Goal: Find specific page/section: Find specific page/section

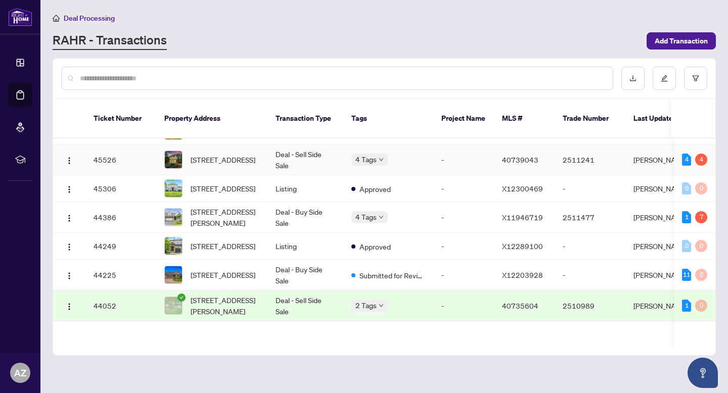
scroll to position [75, 0]
click at [76, 225] on button "button" at bounding box center [69, 217] width 16 height 16
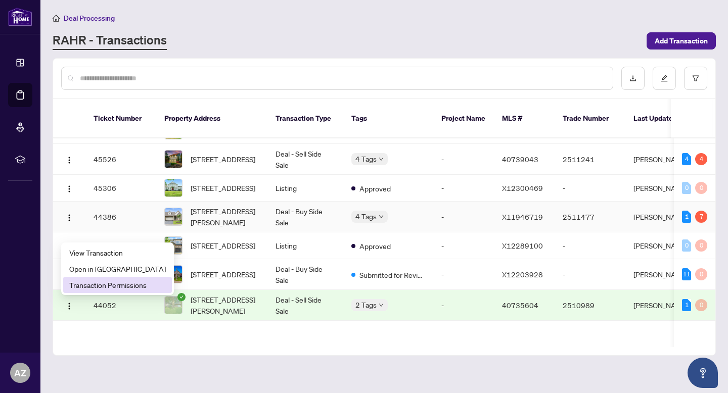
click at [113, 288] on span "Transaction Permissions" at bounding box center [117, 285] width 97 height 11
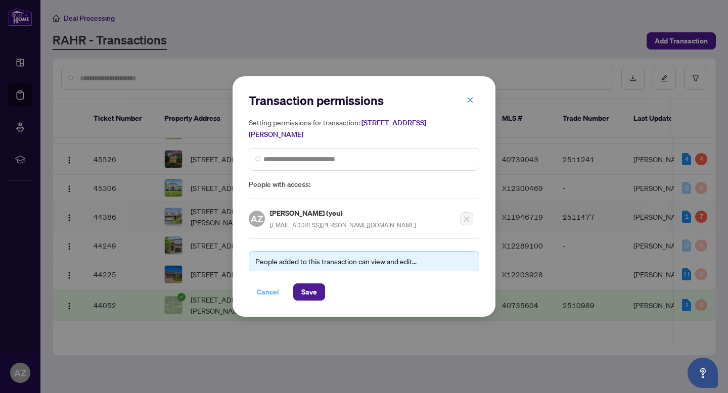
click at [267, 291] on span "Cancel" at bounding box center [268, 292] width 22 height 16
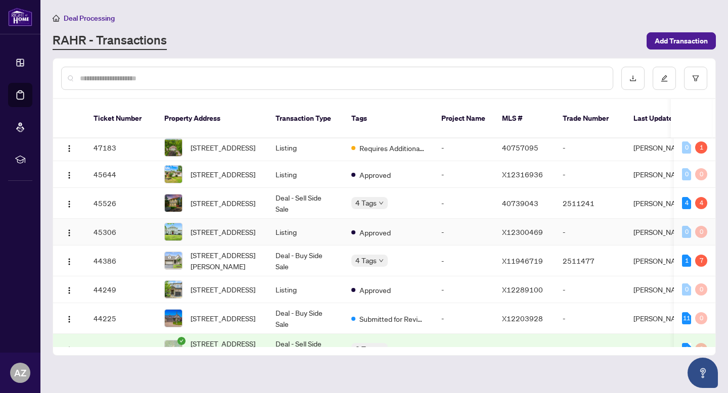
scroll to position [0, 0]
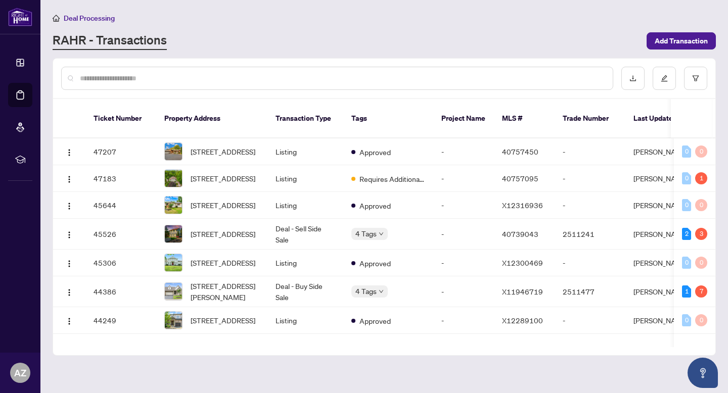
click at [137, 83] on div at bounding box center [337, 78] width 552 height 23
click at [134, 78] on input "text" at bounding box center [342, 78] width 525 height 11
type input "******"
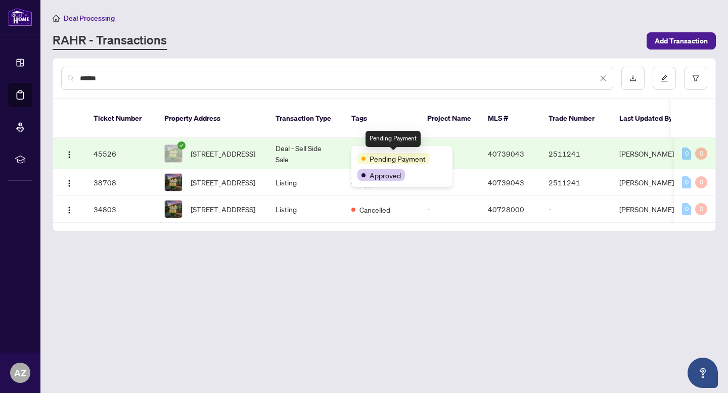
click at [295, 153] on td "Deal - Sell Side Sale" at bounding box center [306, 154] width 76 height 31
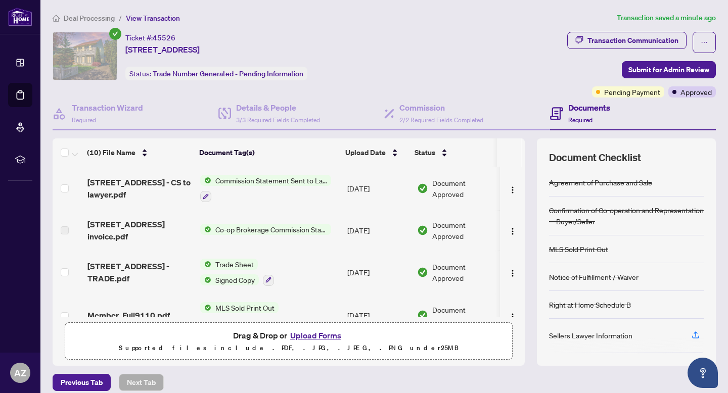
click at [96, 21] on span "Deal Processing" at bounding box center [89, 18] width 51 height 9
